Goal: Communication & Community: Answer question/provide support

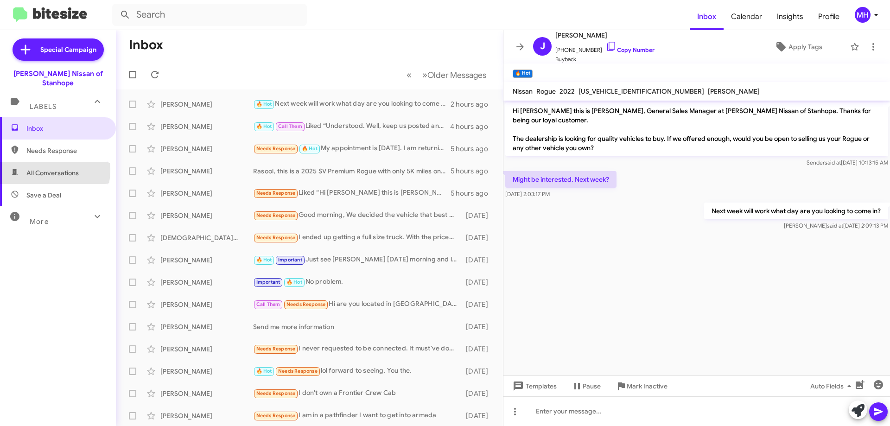
click at [45, 168] on span "All Conversations" at bounding box center [52, 172] width 52 height 9
type input "in:all-conversations"
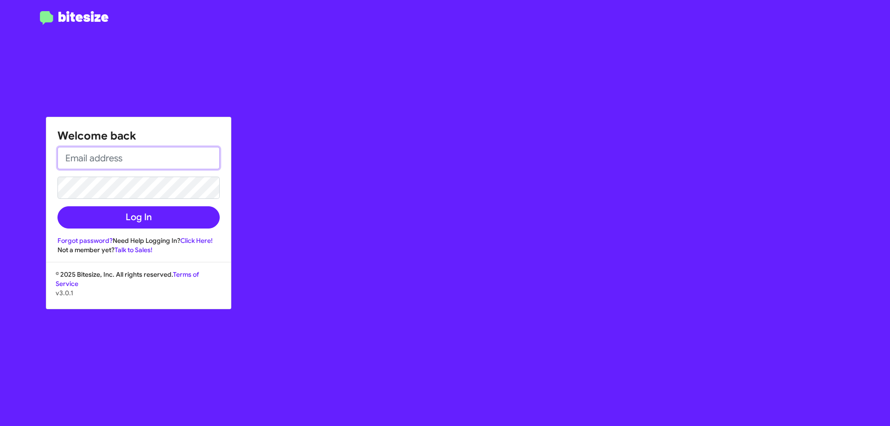
click at [73, 157] on input "email" at bounding box center [138, 158] width 162 height 22
type input "[EMAIL_ADDRESS][DOMAIN_NAME]"
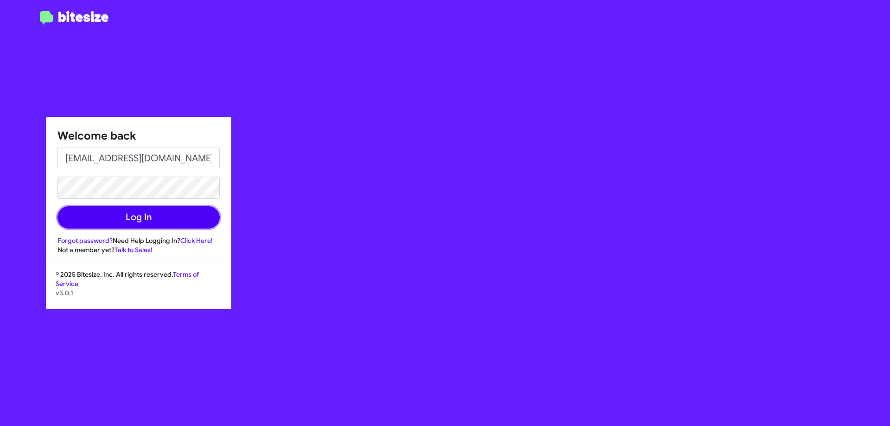
click at [132, 214] on button "Log In" at bounding box center [138, 217] width 162 height 22
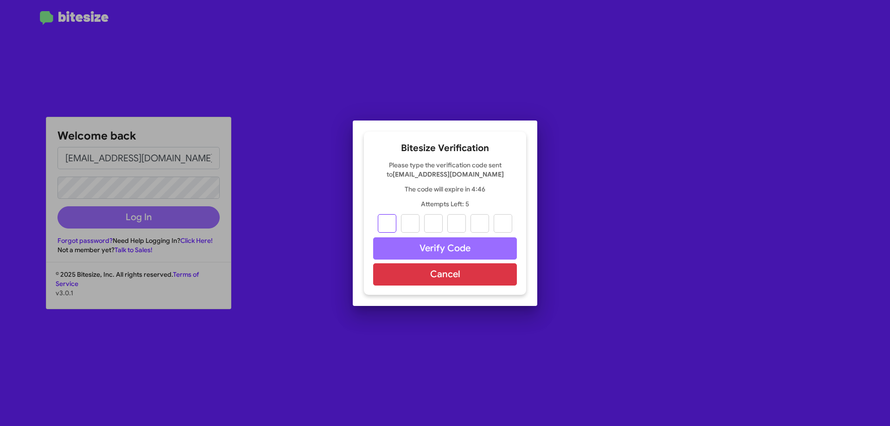
type input "9"
type input "2"
type input "6"
type input "4"
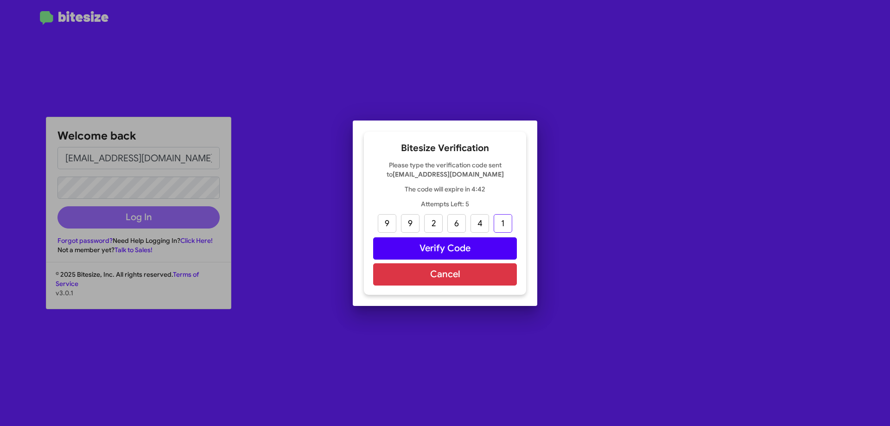
type input "1"
click at [435, 246] on button "Verify Code" at bounding box center [445, 248] width 144 height 22
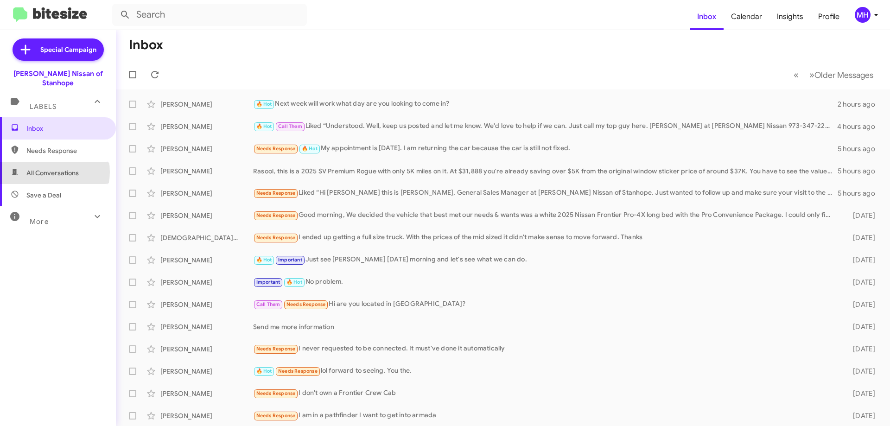
click at [46, 168] on span "All Conversations" at bounding box center [52, 172] width 52 height 9
type input "in:all-conversations"
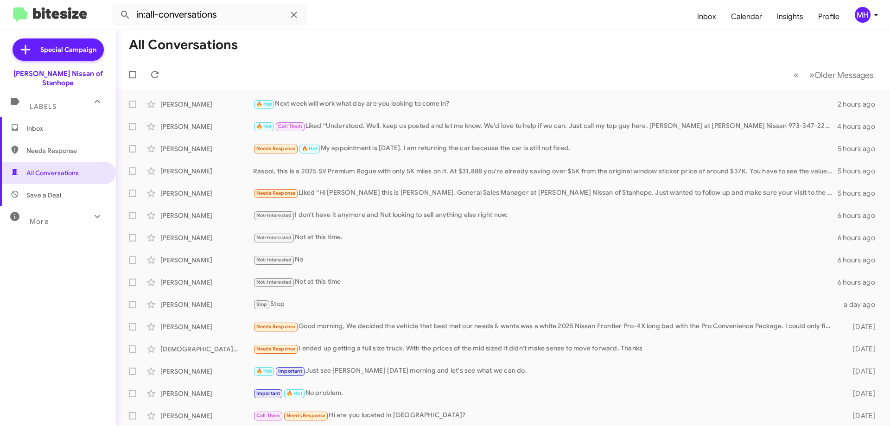
click at [66, 117] on span "Inbox" at bounding box center [58, 128] width 116 height 22
